Goal: Information Seeking & Learning: Learn about a topic

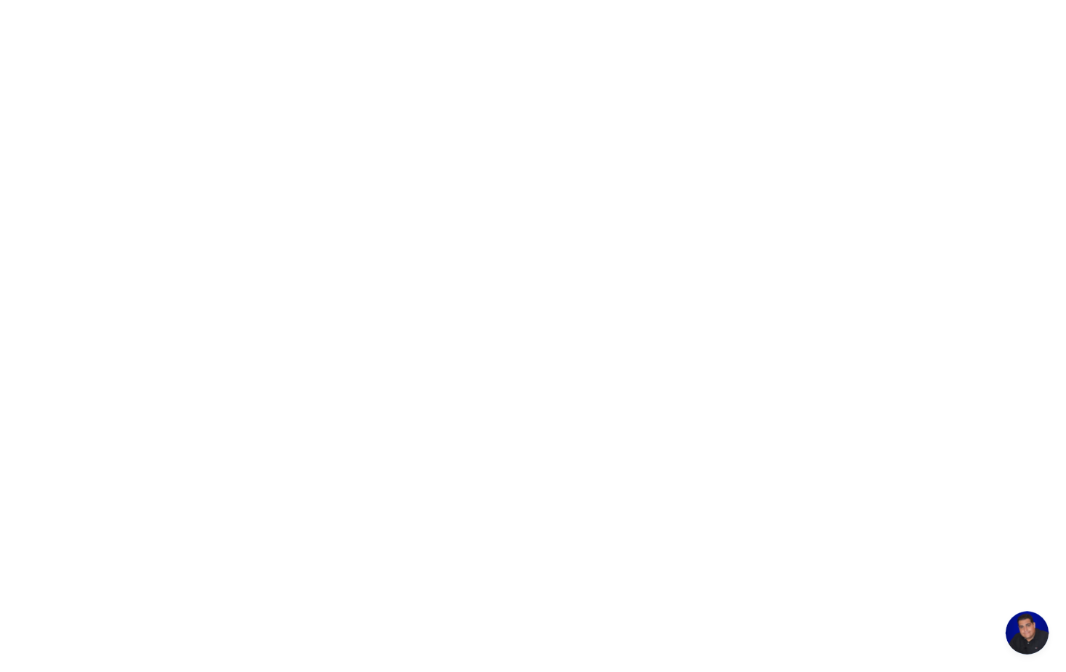
scroll to position [202, 0]
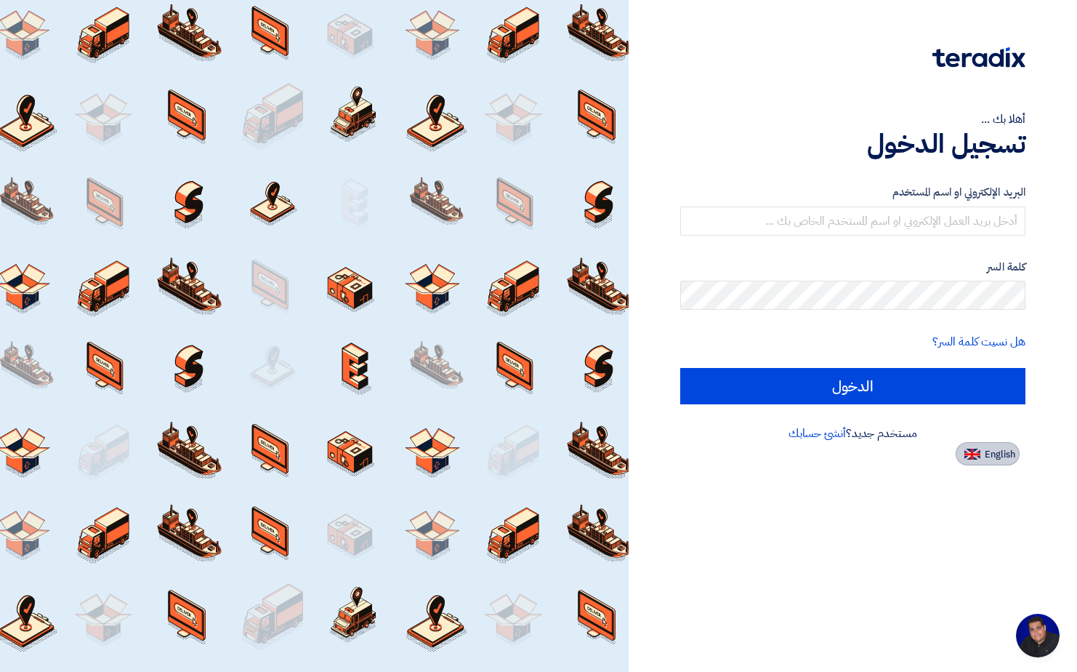
click at [988, 449] on span "English" at bounding box center [1000, 454] width 31 height 10
type input "Sign in"
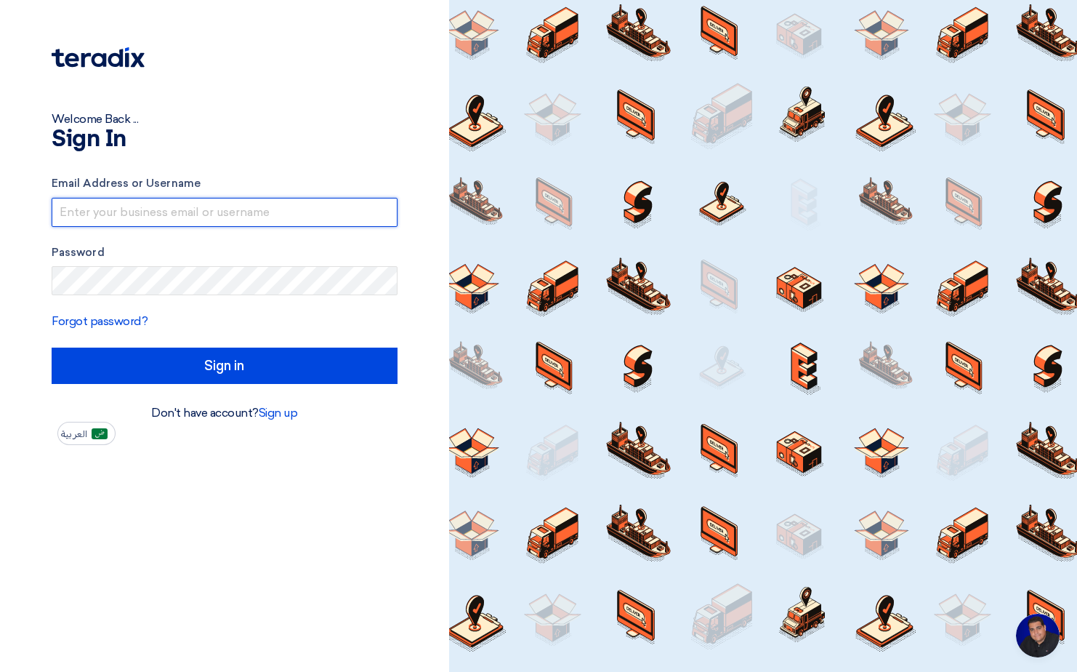
click at [198, 209] on input "text" at bounding box center [225, 212] width 346 height 29
type input "[PERSON_NAME][EMAIL_ADDRESS][PERSON_NAME][DOMAIN_NAME]"
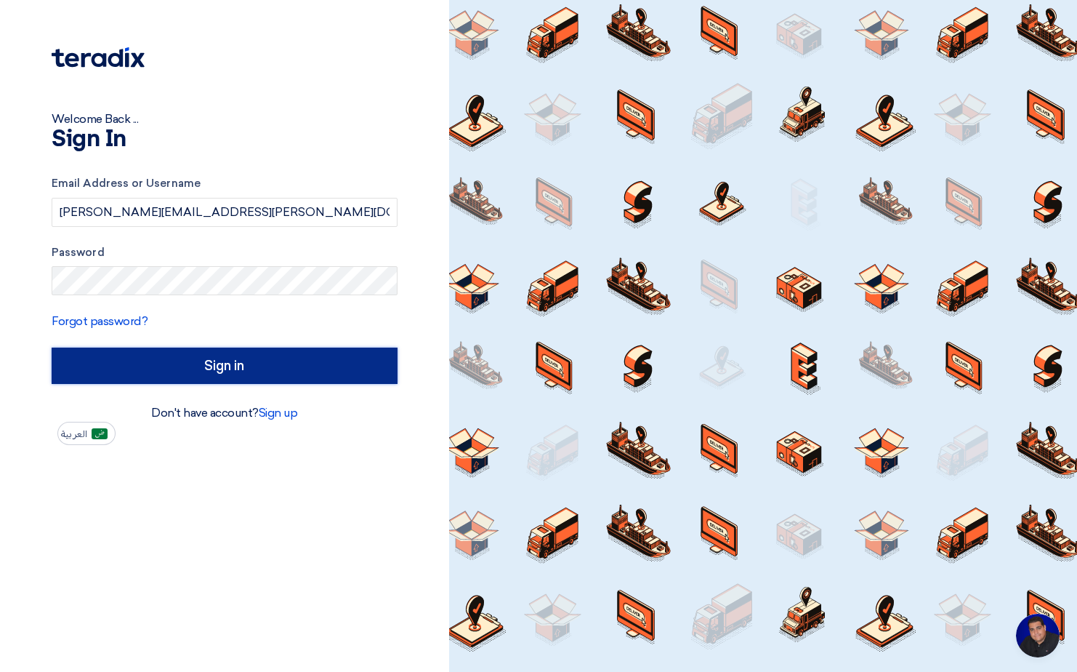
click at [313, 370] on input "Sign in" at bounding box center [225, 365] width 346 height 36
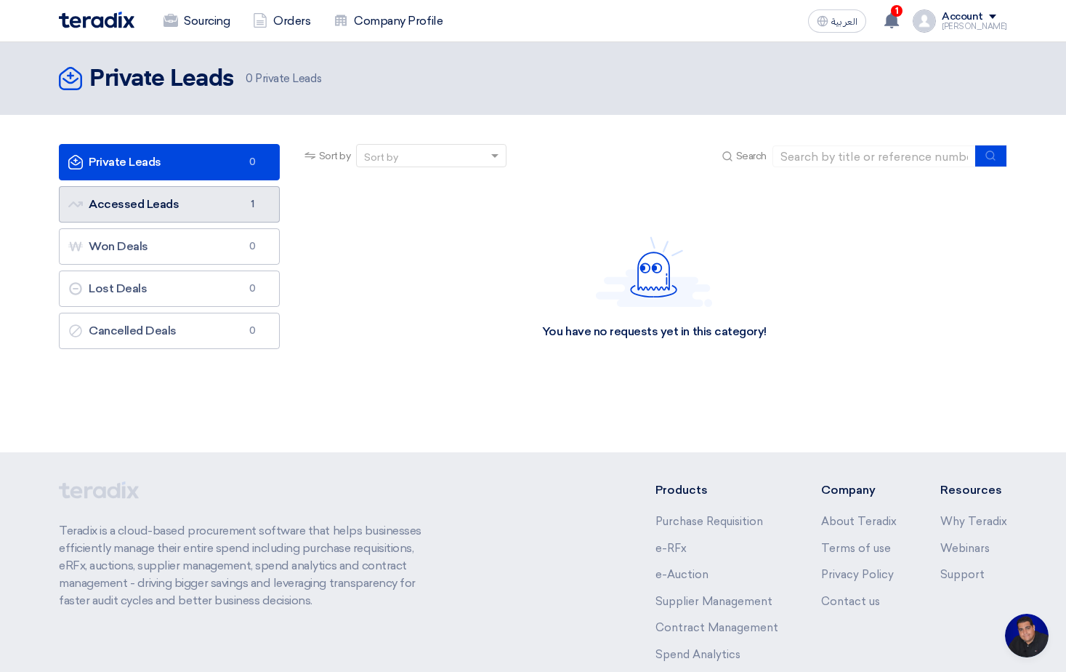
click at [220, 212] on link "Accessed Leads Accessed Leads 1" at bounding box center [169, 204] width 221 height 36
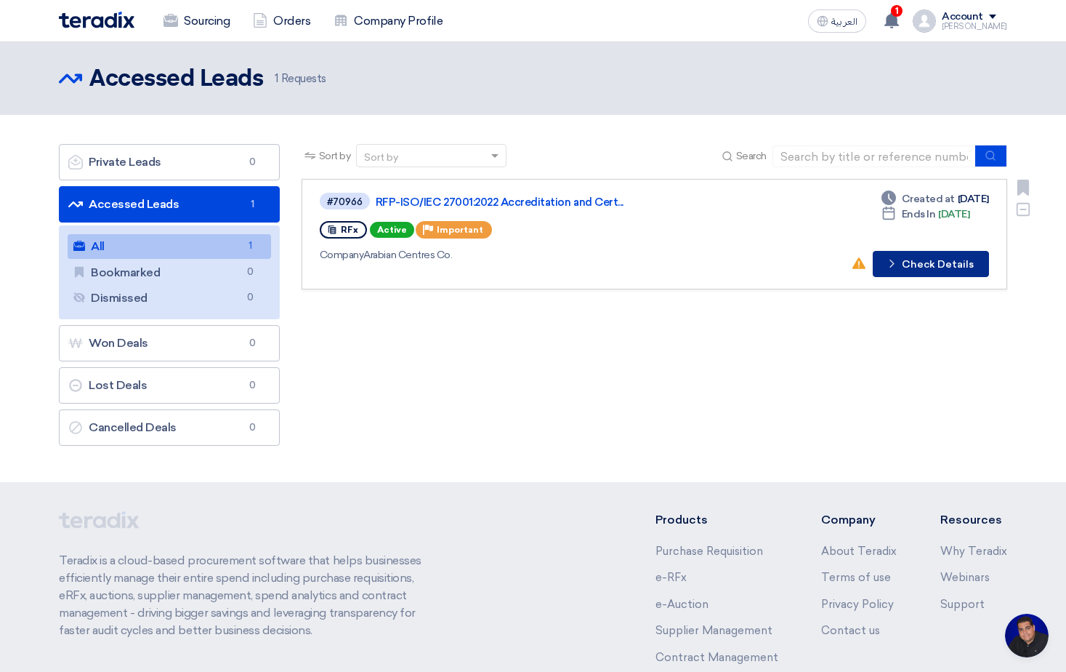
click at [923, 265] on button "Check details Check Details" at bounding box center [931, 264] width 116 height 26
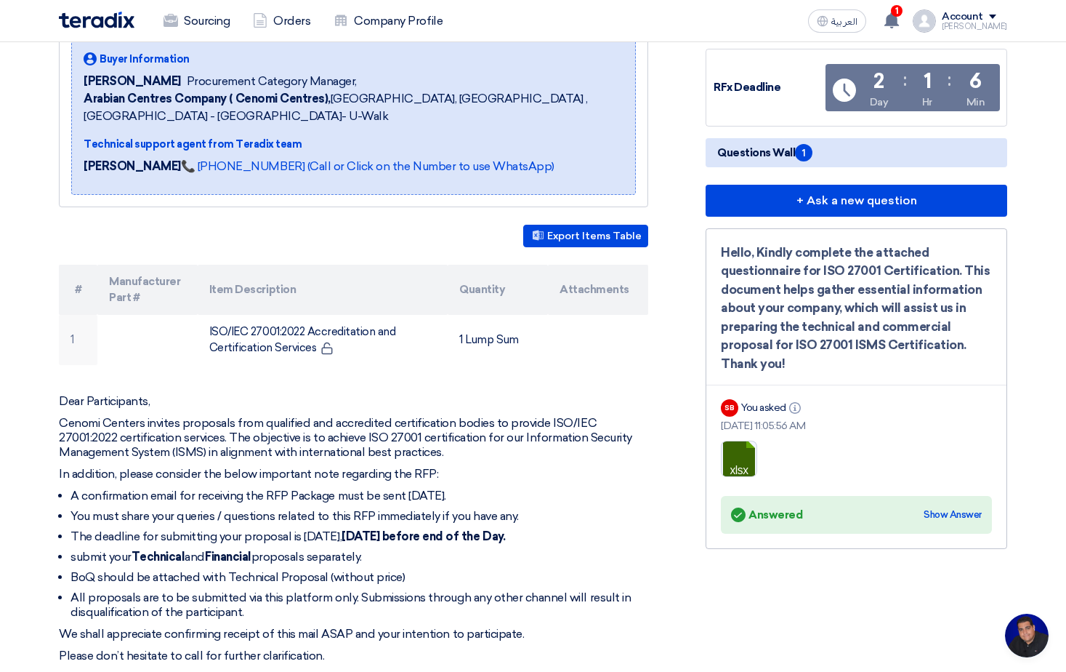
scroll to position [218, 0]
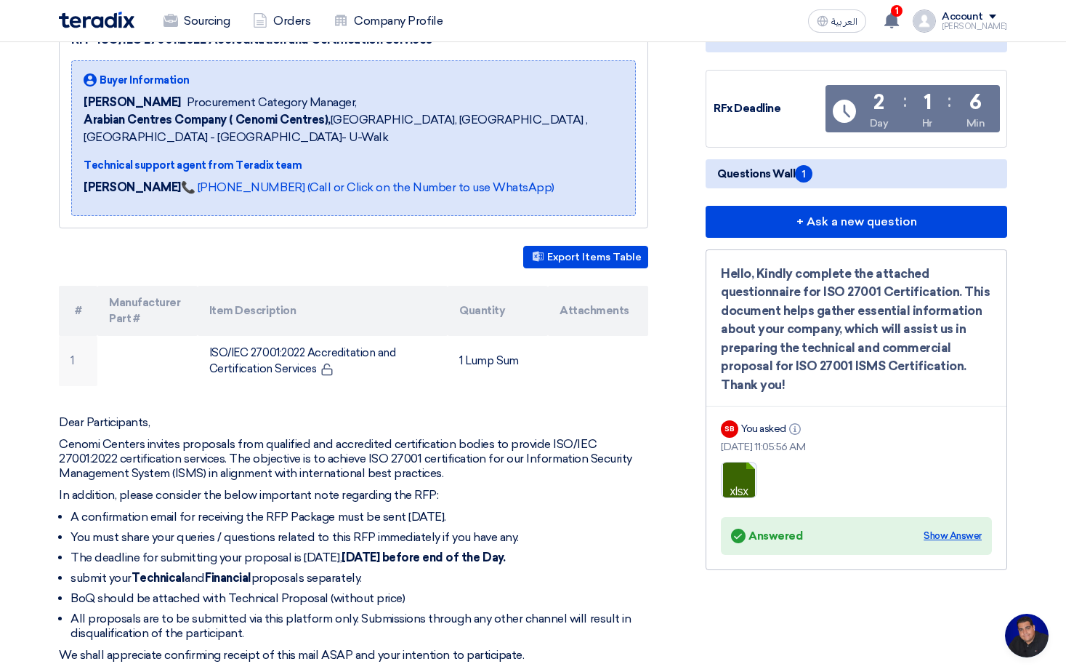
click at [967, 531] on div "Show Answer" at bounding box center [953, 535] width 58 height 15
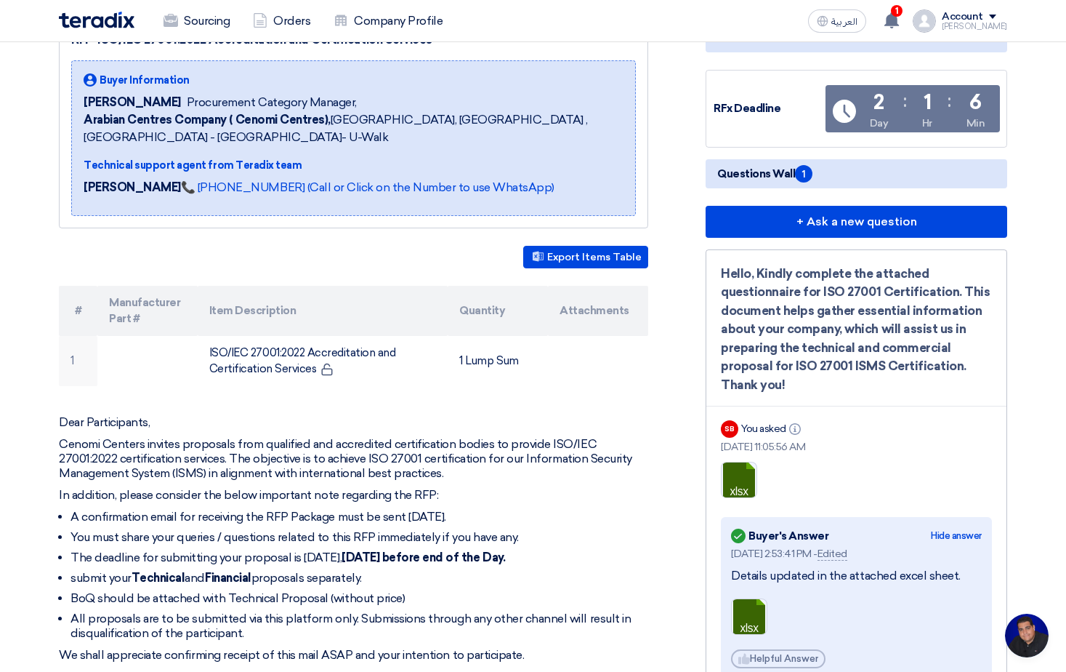
scroll to position [436, 0]
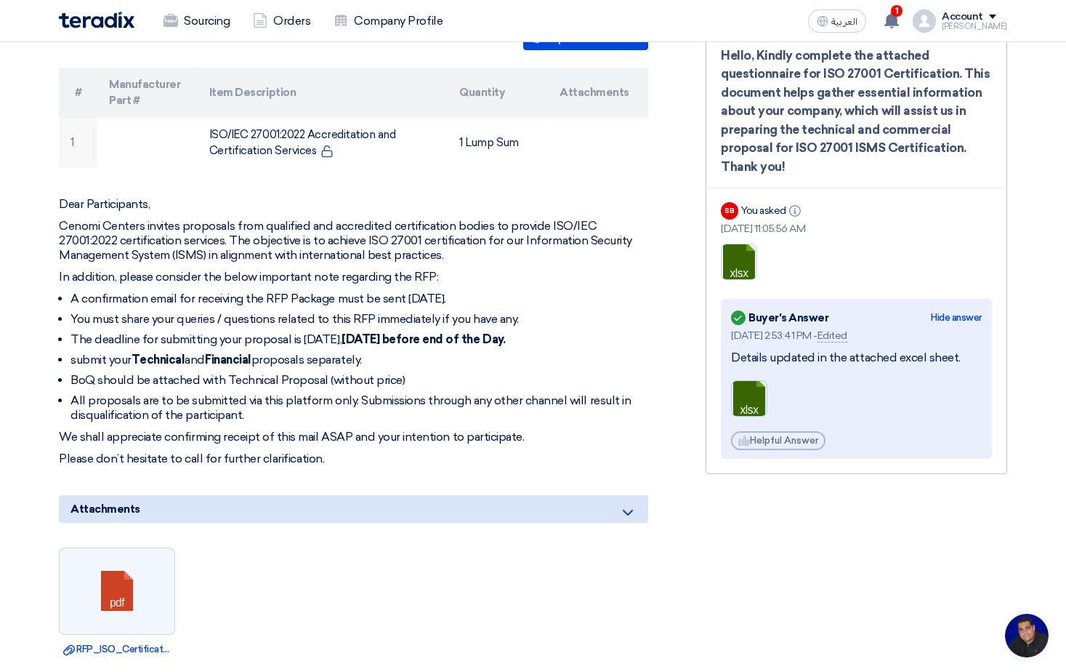
click at [746, 398] on link at bounding box center [790, 424] width 116 height 87
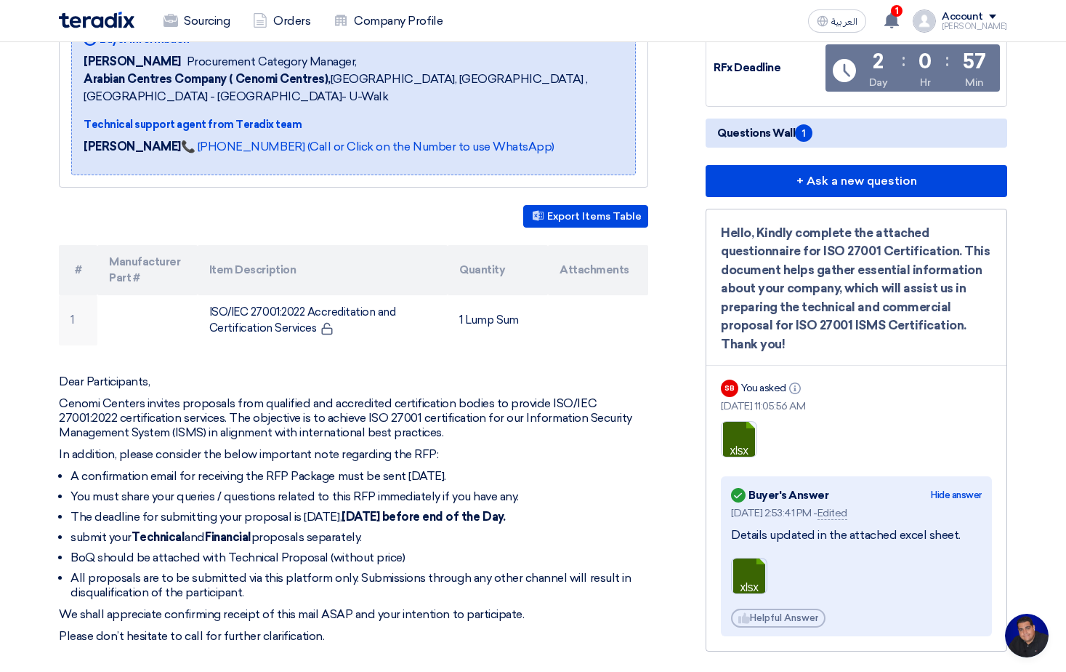
scroll to position [0, 0]
